Goal: Task Accomplishment & Management: Manage account settings

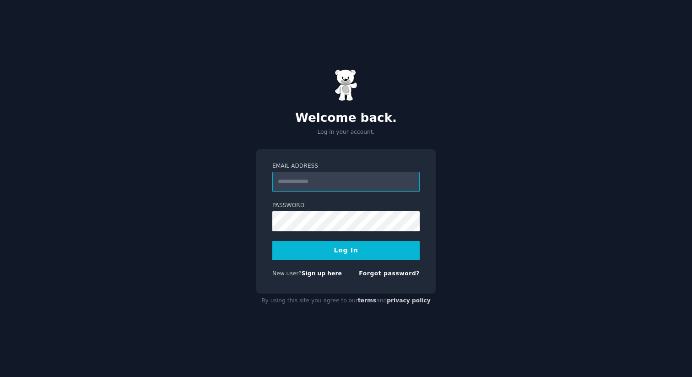
type input "**********"
click at [338, 253] on button "Log In" at bounding box center [345, 250] width 147 height 19
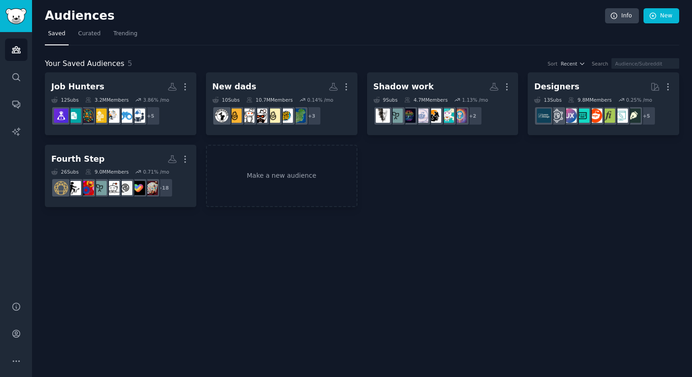
click at [387, 186] on div "Job Hunters More 12 Sub s 3.2M Members 3.86 % /mo + 5 New dads More 10 Sub s 10…" at bounding box center [362, 139] width 634 height 135
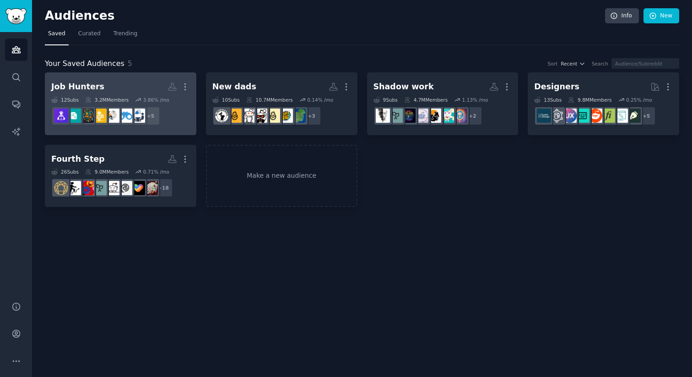
click at [134, 86] on h2 "Job Hunters More" at bounding box center [120, 87] width 139 height 16
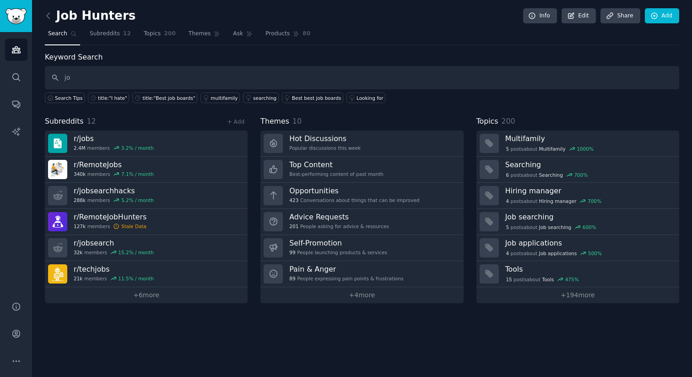
type input "j"
click at [665, 14] on link "Add" at bounding box center [662, 16] width 34 height 16
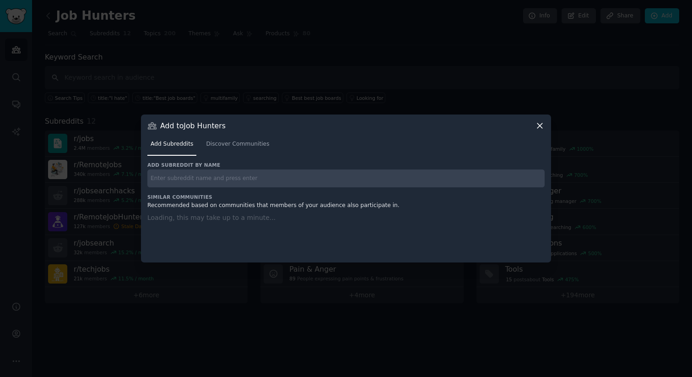
click at [175, 179] on input "text" at bounding box center [345, 178] width 397 height 18
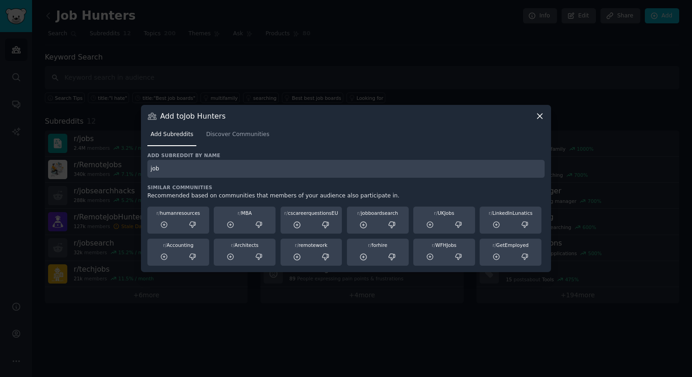
type input "job"
click at [542, 114] on icon at bounding box center [540, 116] width 10 height 10
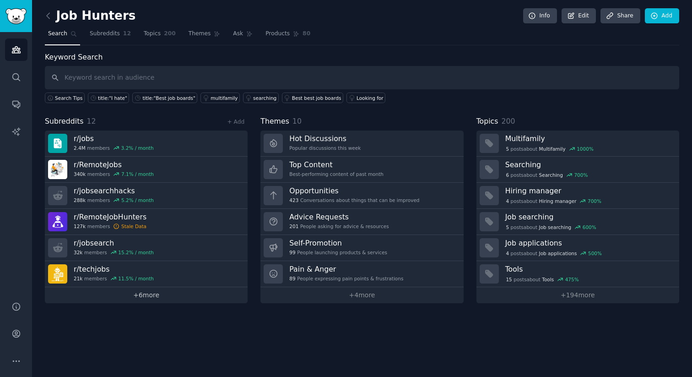
click at [148, 296] on link "+ 6 more" at bounding box center [146, 295] width 203 height 16
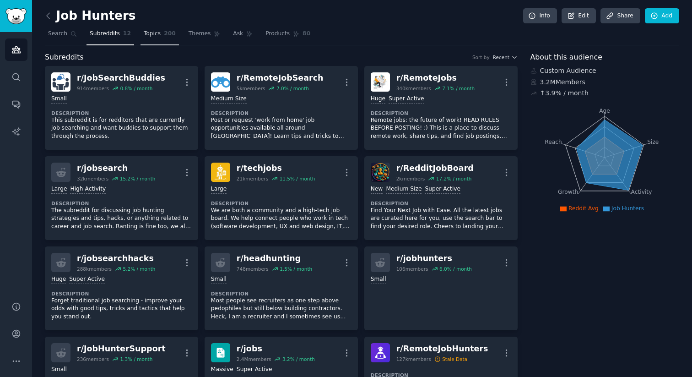
click at [161, 33] on link "Topics 200" at bounding box center [159, 36] width 38 height 19
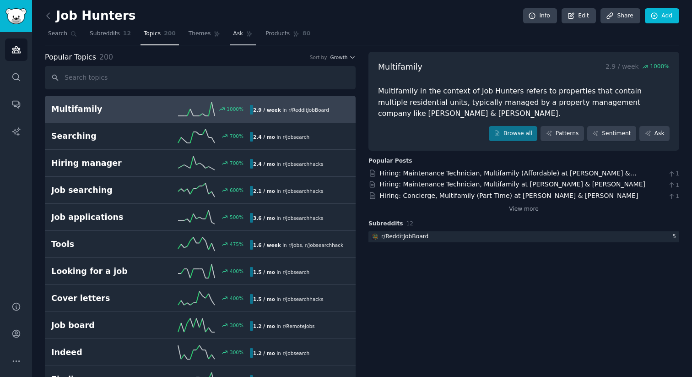
click at [234, 34] on span "Ask" at bounding box center [238, 34] width 10 height 8
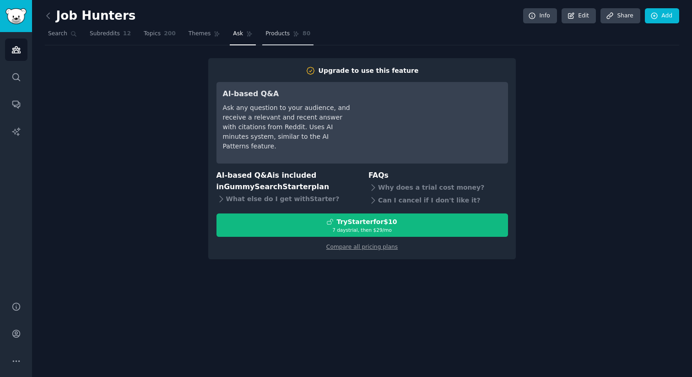
click at [269, 36] on span "Products" at bounding box center [277, 34] width 24 height 8
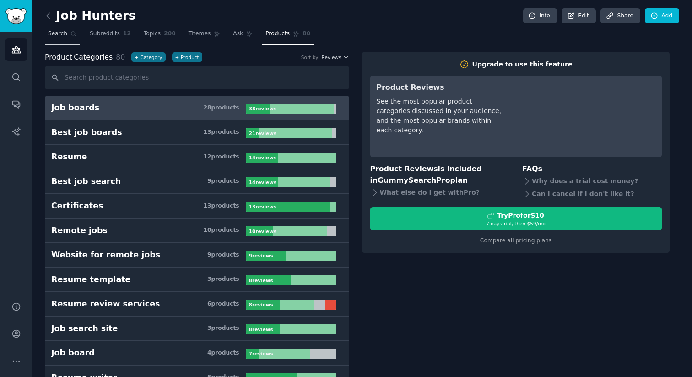
click at [55, 33] on span "Search" at bounding box center [57, 34] width 19 height 8
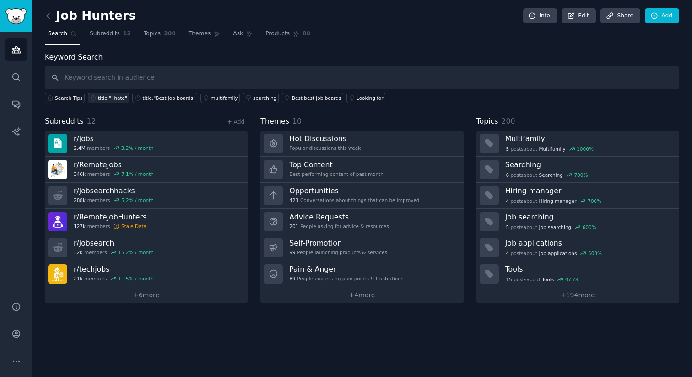
click at [102, 99] on div "title:"I hate"" at bounding box center [112, 98] width 29 height 6
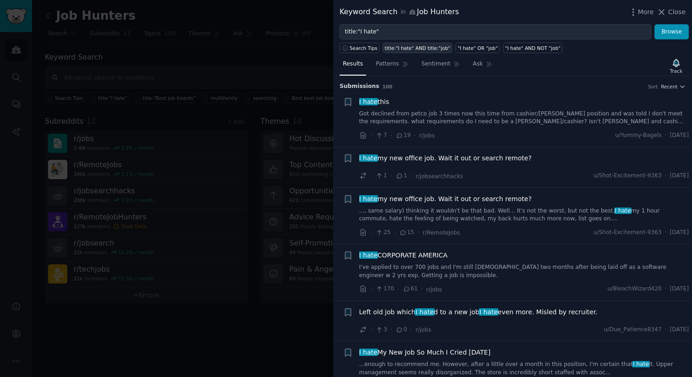
click at [421, 47] on div "title:"I hate" AND title:"job"" at bounding box center [417, 48] width 65 height 6
type input "title:"I hate" AND title:"job""
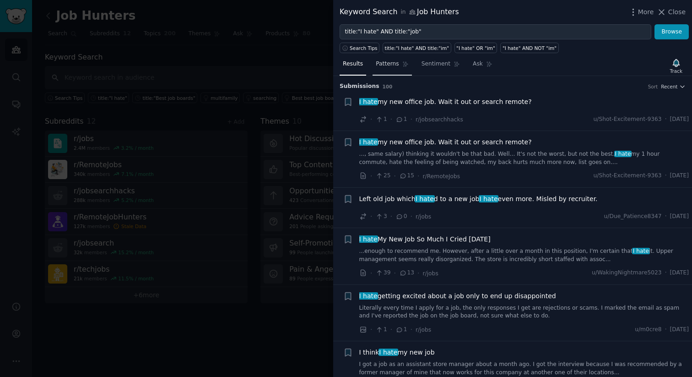
click at [382, 65] on span "Patterns" at bounding box center [387, 64] width 23 height 8
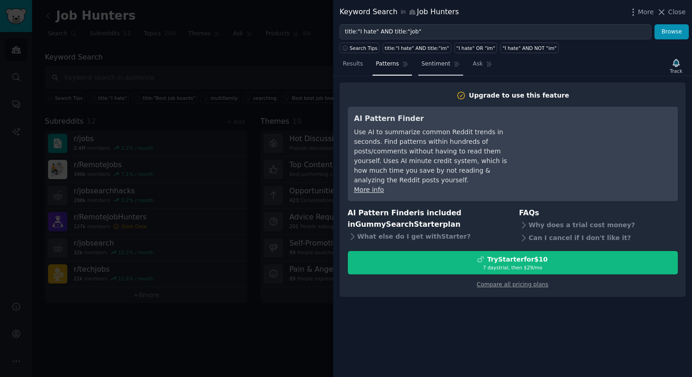
click at [418, 64] on link "Sentiment" at bounding box center [440, 66] width 45 height 19
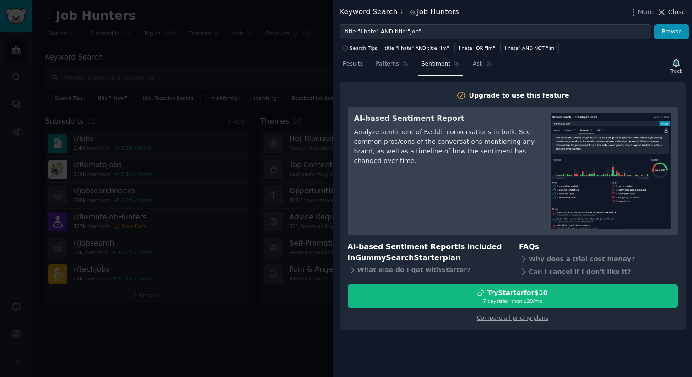
click at [674, 9] on span "Close" at bounding box center [676, 12] width 17 height 10
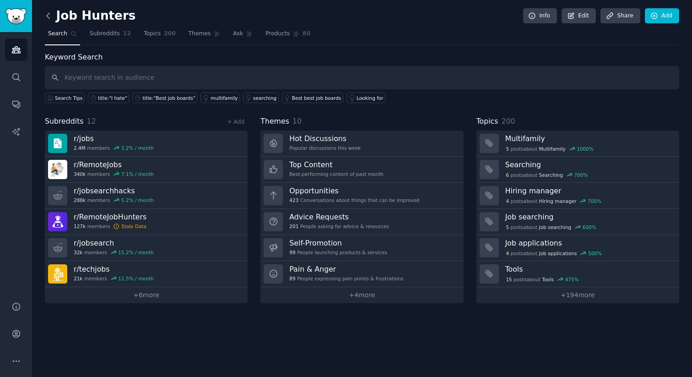
click at [46, 12] on icon at bounding box center [48, 16] width 10 height 10
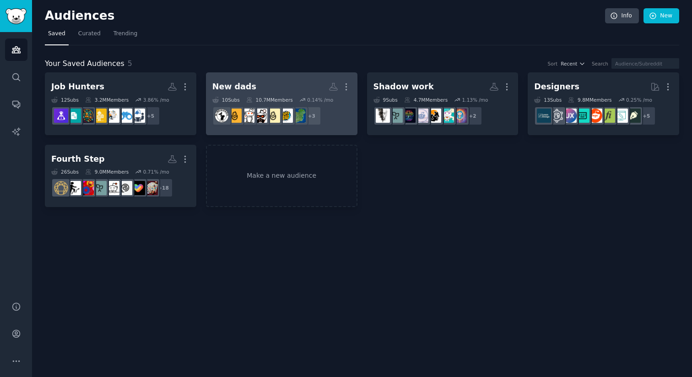
click at [241, 84] on div "New dads" at bounding box center [234, 86] width 44 height 11
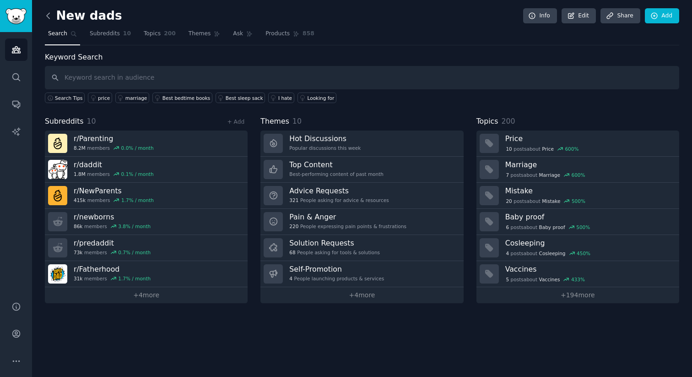
click at [48, 15] on icon at bounding box center [48, 16] width 10 height 10
